Goal: Transaction & Acquisition: Purchase product/service

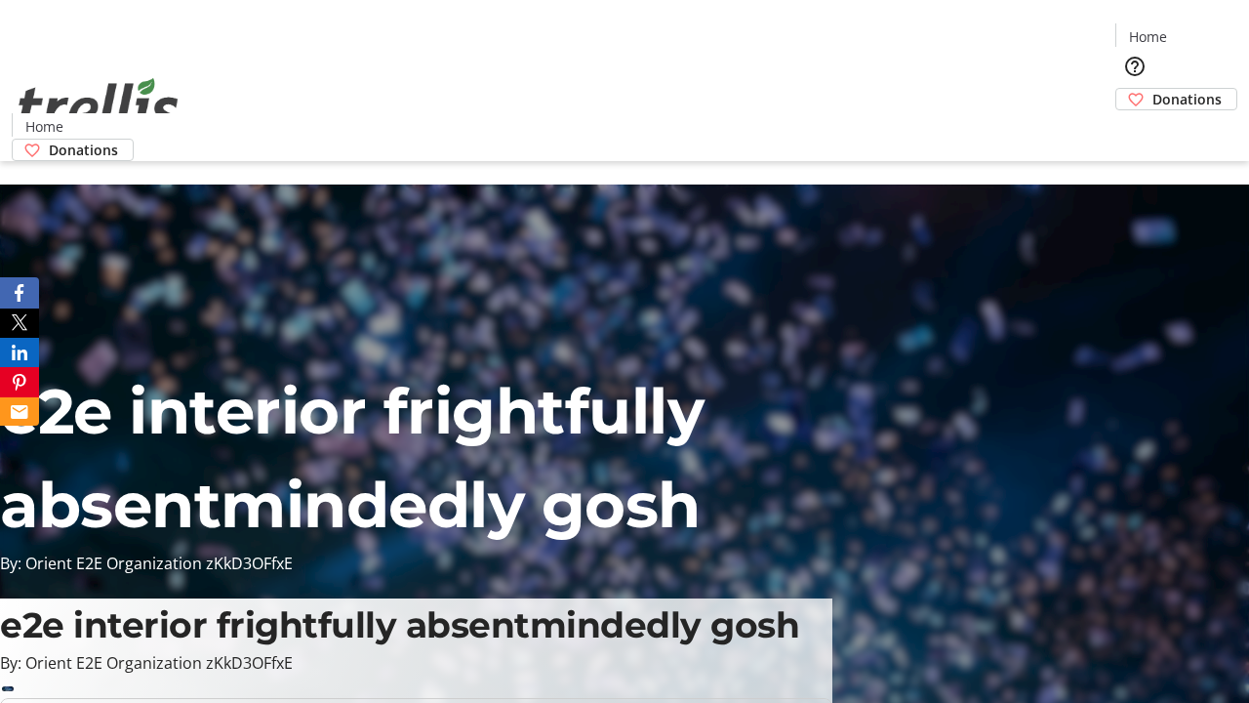
click at [1152, 89] on span "Donations" at bounding box center [1186, 99] width 69 height 20
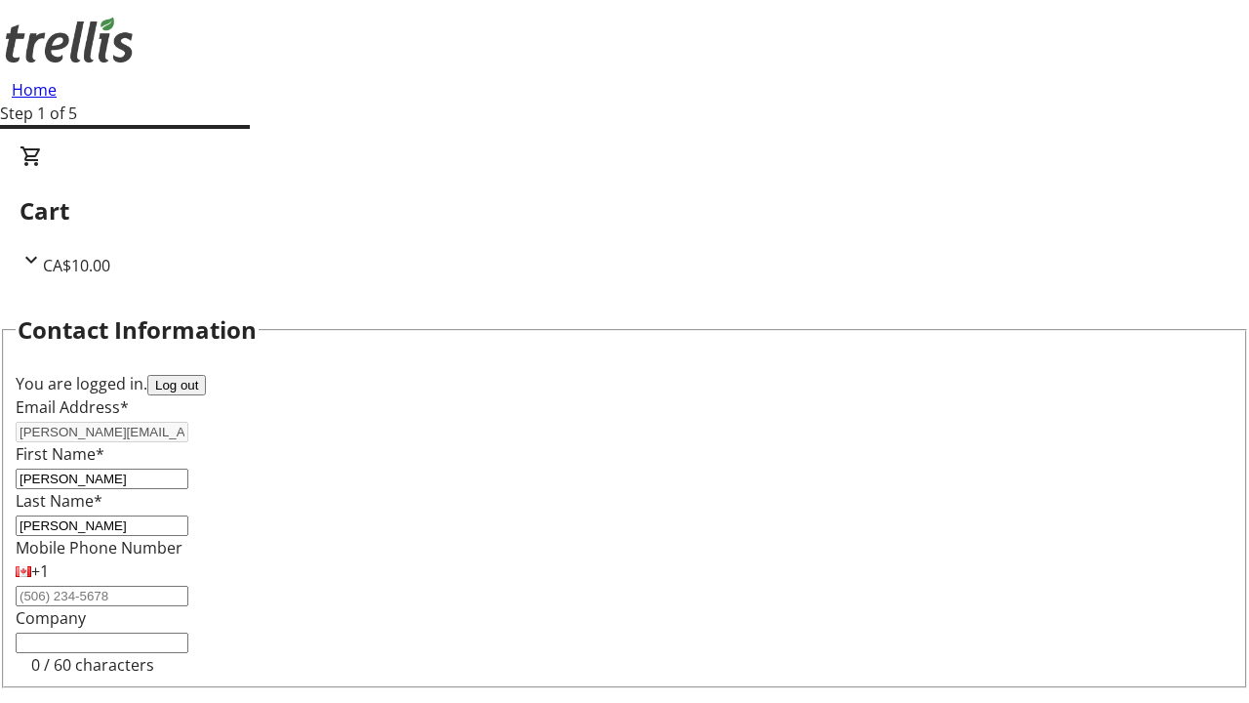
scroll to position [262, 0]
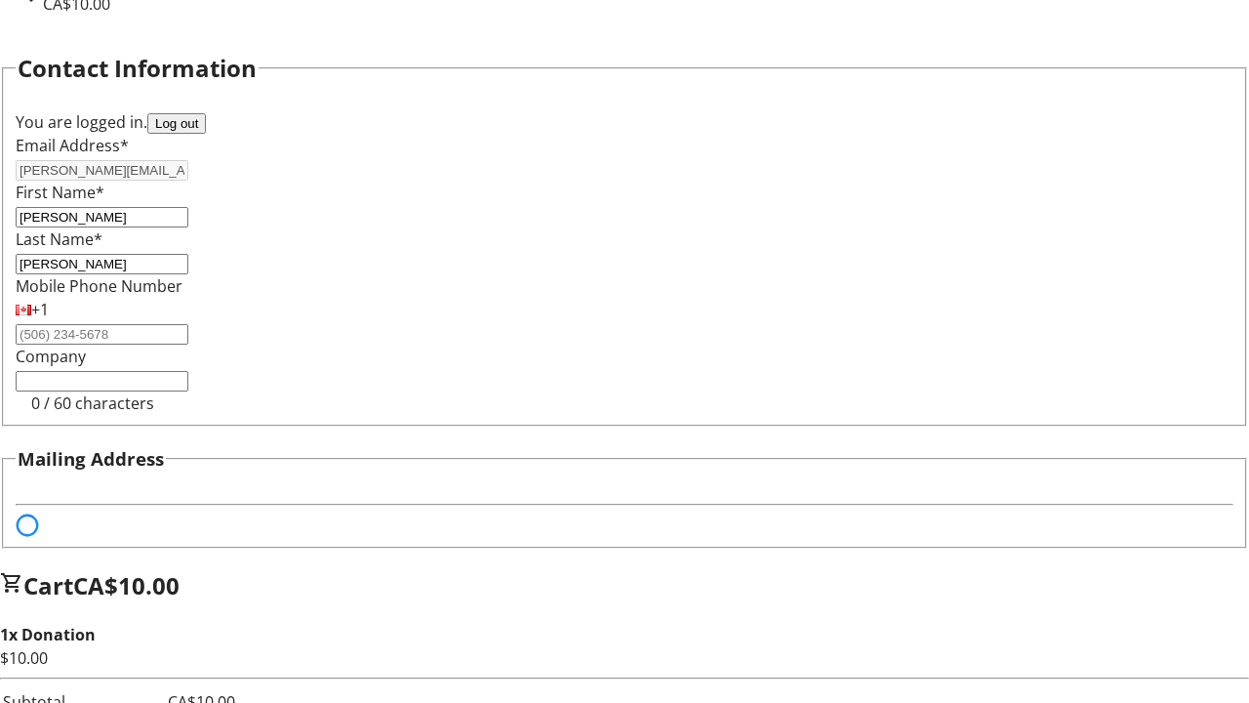
select select "BC"
select select "CA"
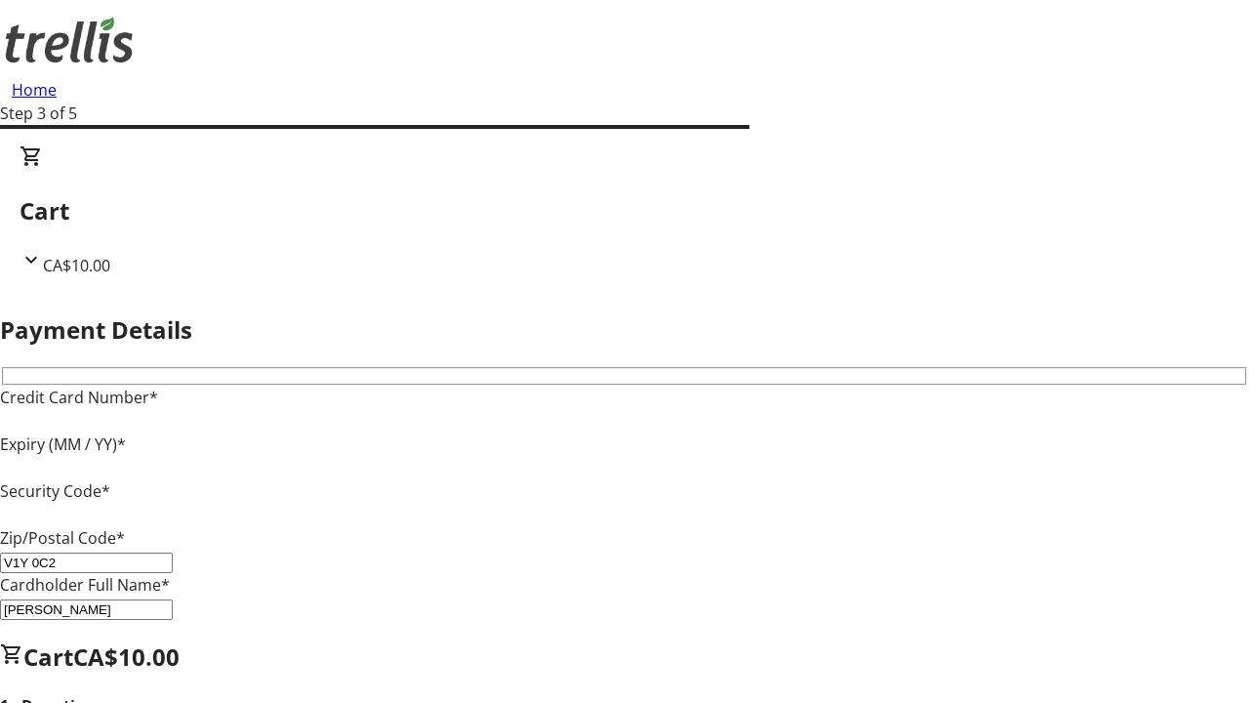
type input "V1Y 0C2"
